Goal: Information Seeking & Learning: Learn about a topic

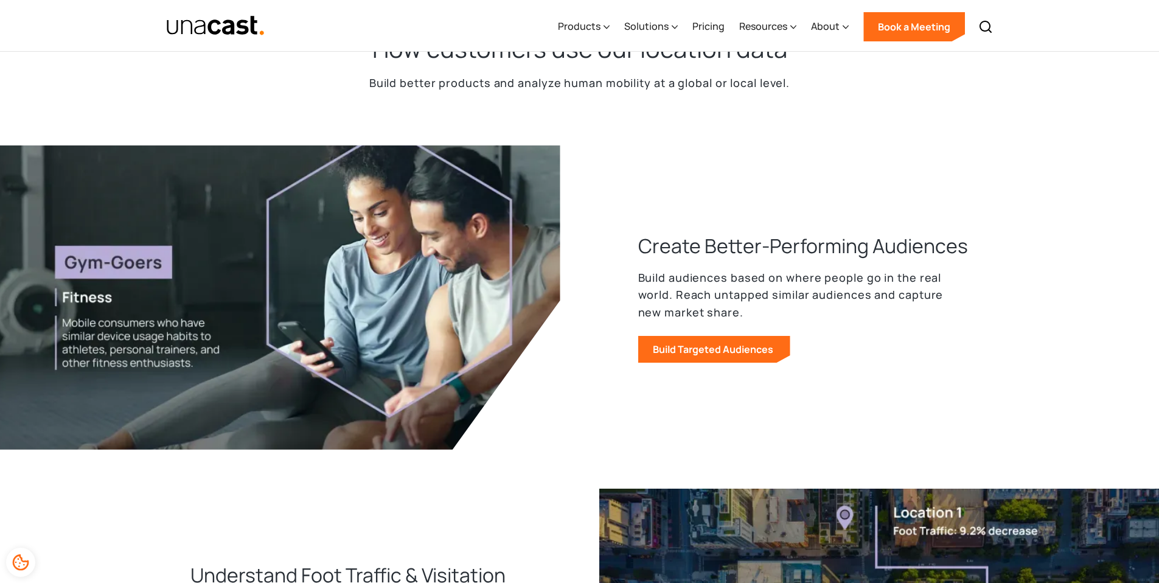
scroll to position [189, 0]
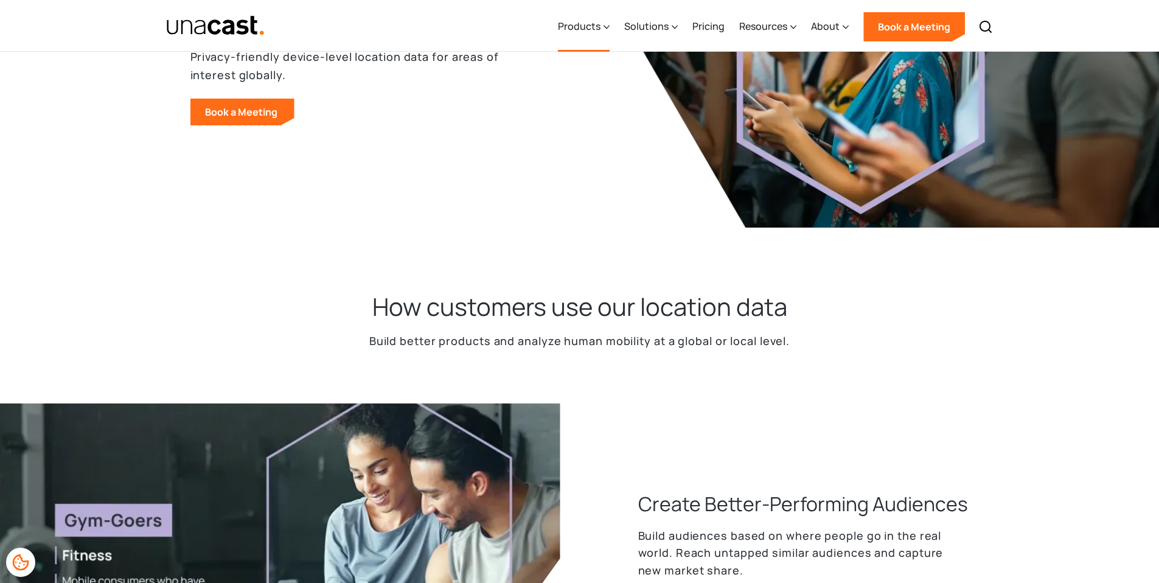
click at [598, 21] on div "Products" at bounding box center [579, 26] width 43 height 15
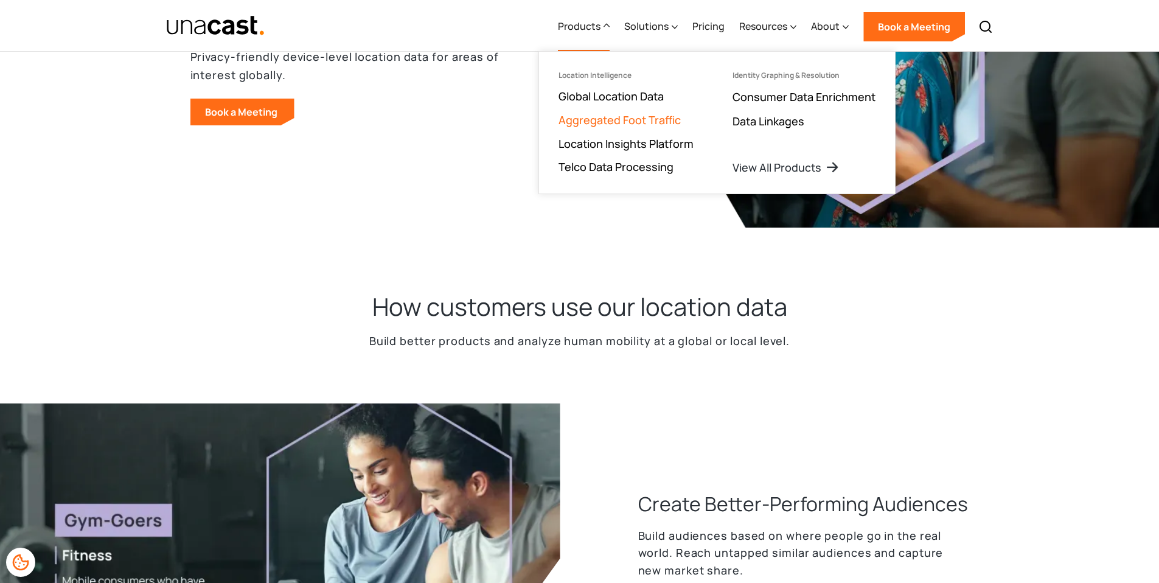
click at [602, 117] on link "Aggregated Foot Traffic" at bounding box center [620, 120] width 122 height 15
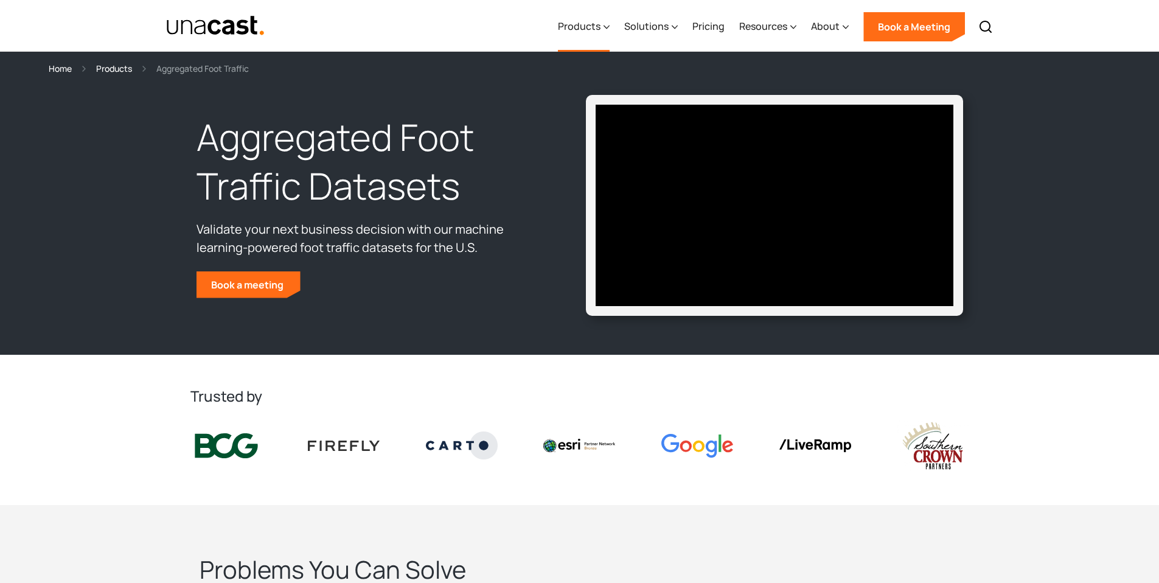
click at [594, 24] on div "Products" at bounding box center [579, 26] width 43 height 15
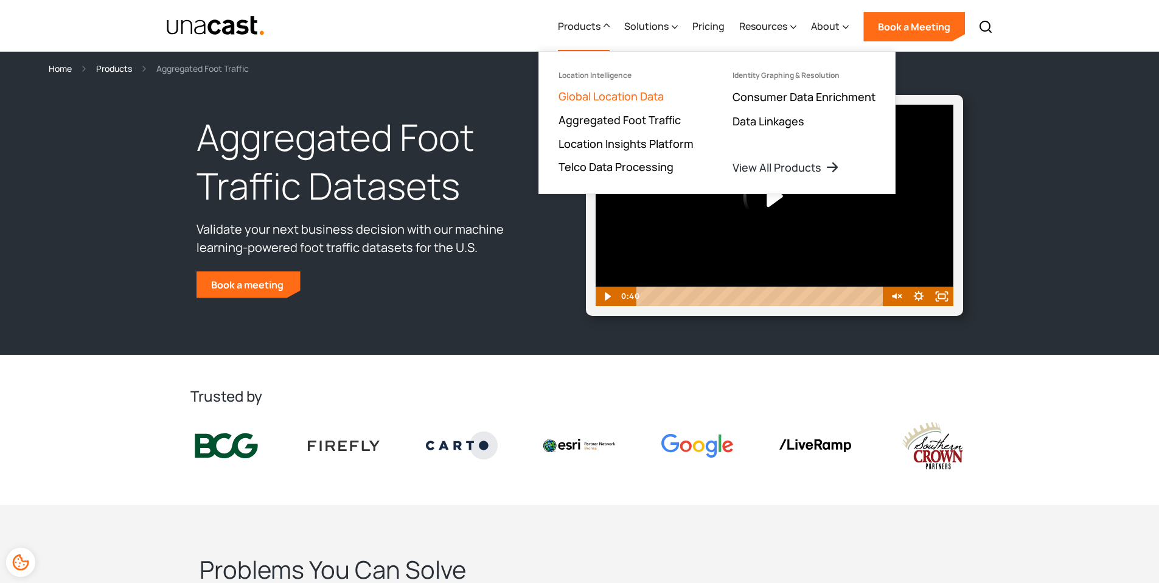
click at [637, 98] on link "Global Location Data" at bounding box center [611, 96] width 105 height 15
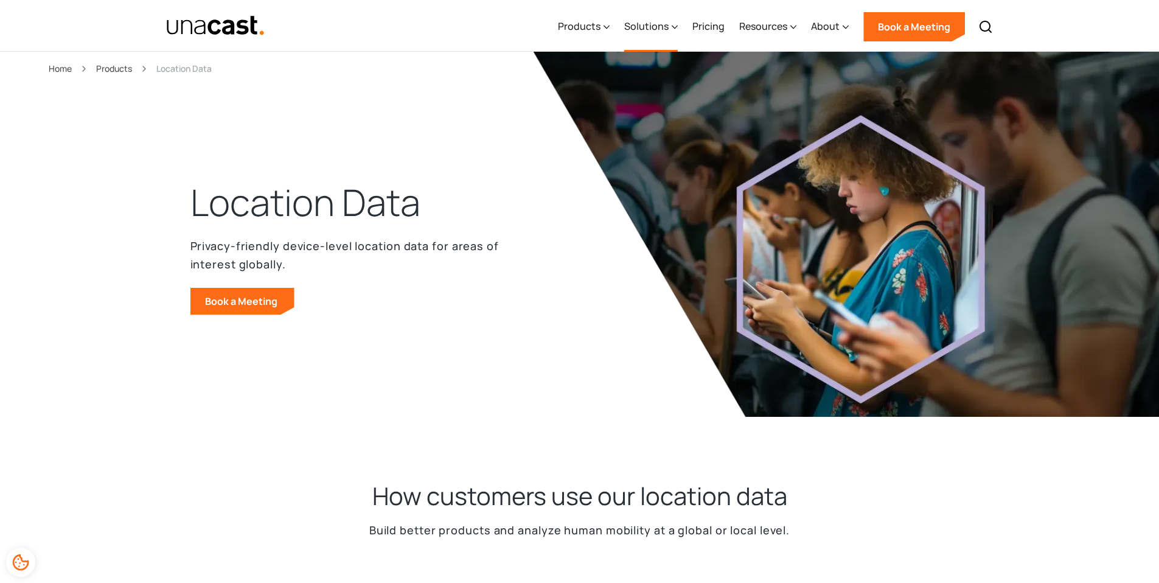
click at [646, 24] on div "Solutions" at bounding box center [646, 26] width 44 height 15
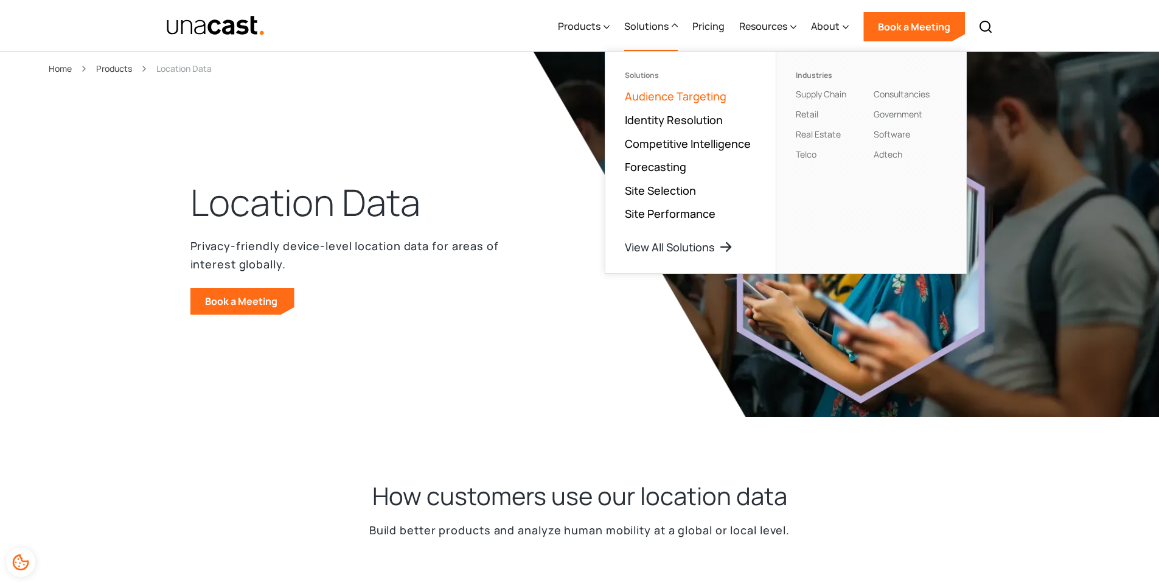
click at [661, 99] on link "Audience Targeting" at bounding box center [676, 96] width 102 height 15
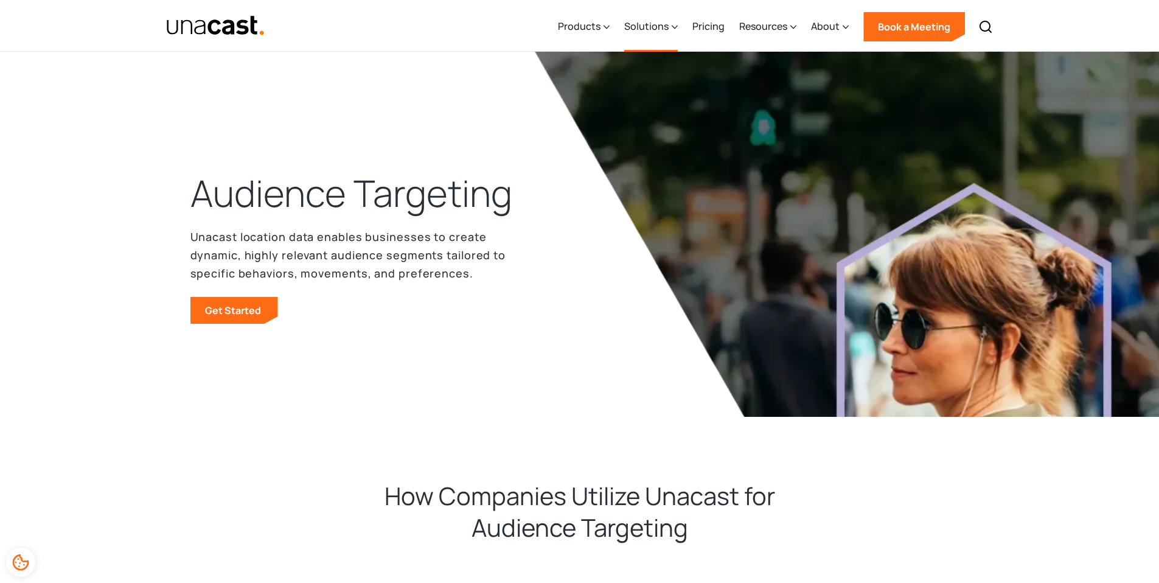
click at [657, 24] on div "Solutions" at bounding box center [646, 26] width 44 height 15
